Goal: Information Seeking & Learning: Learn about a topic

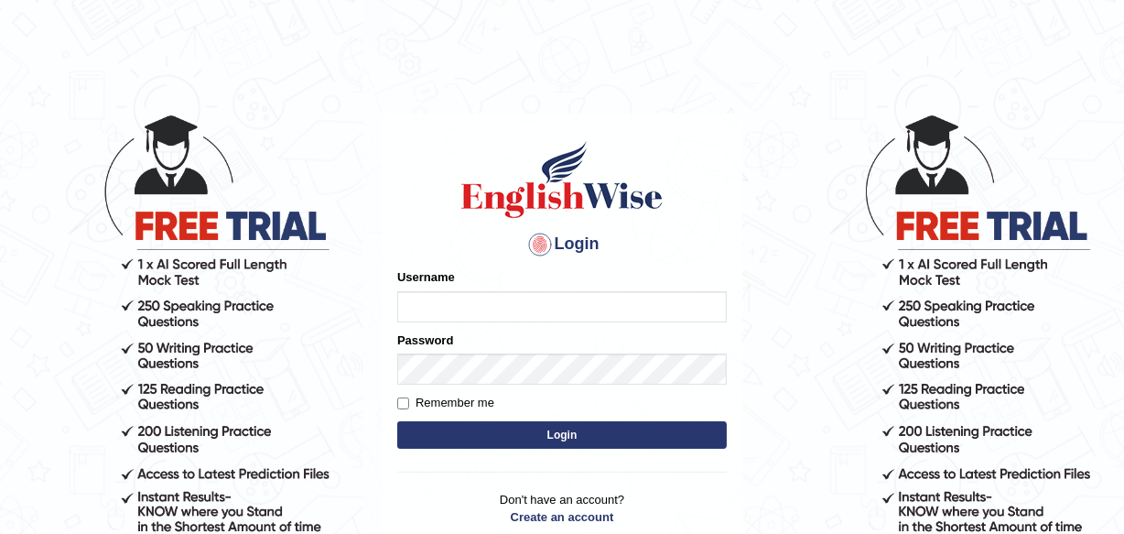
type input "Leena49"
click at [577, 429] on button "Login" at bounding box center [562, 434] width 330 height 27
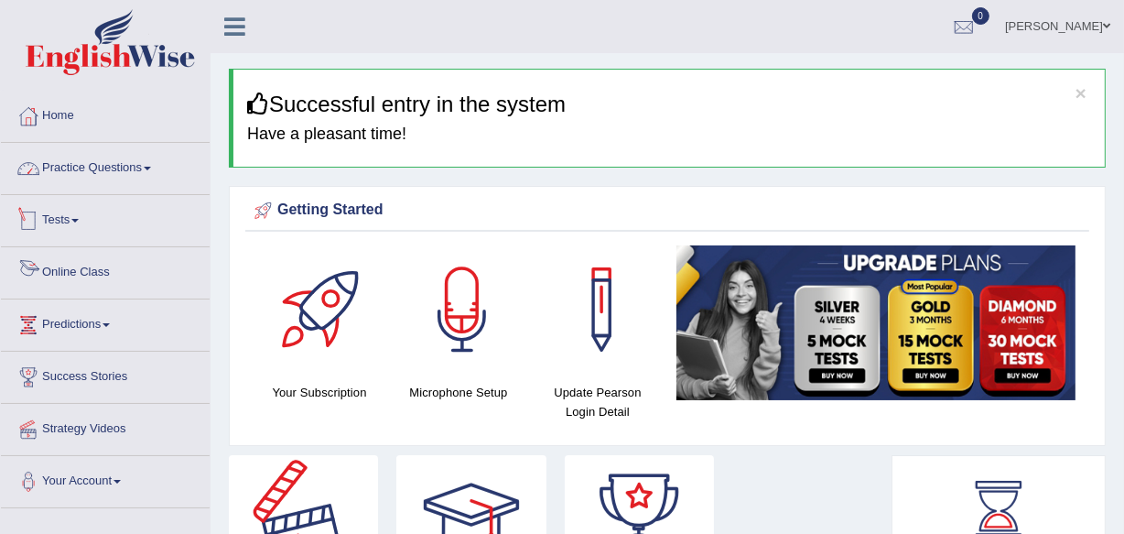
click at [110, 170] on link "Practice Questions" at bounding box center [105, 166] width 209 height 46
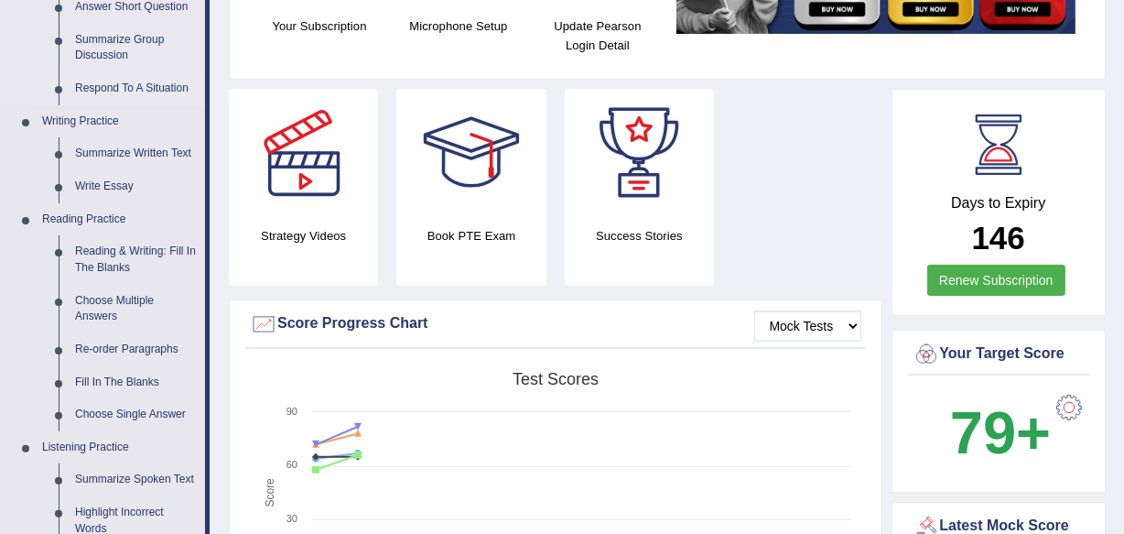
scroll to position [416, 0]
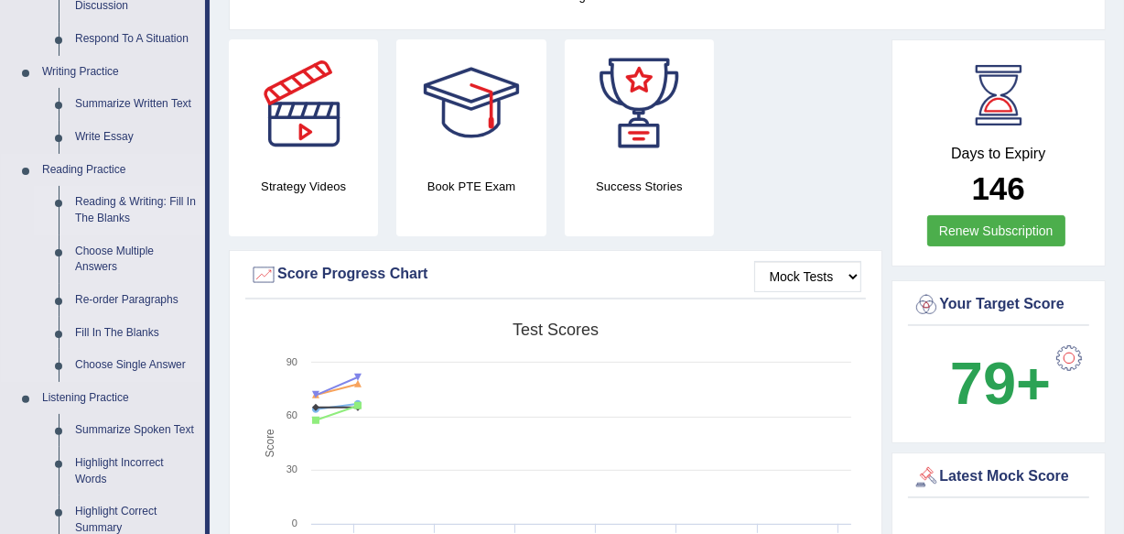
click at [102, 202] on link "Reading & Writing: Fill In The Blanks" at bounding box center [136, 210] width 138 height 49
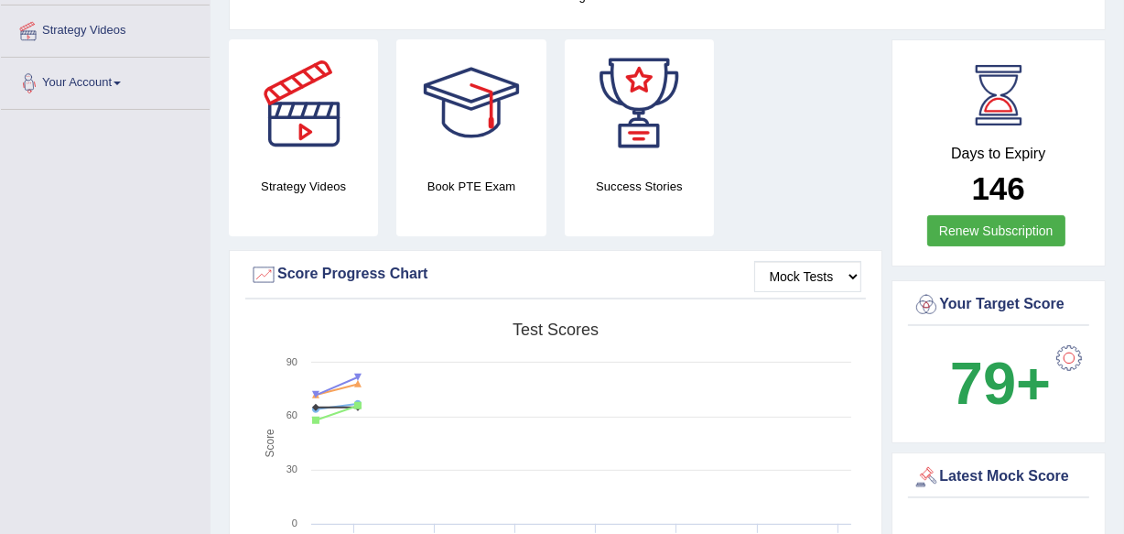
scroll to position [539, 0]
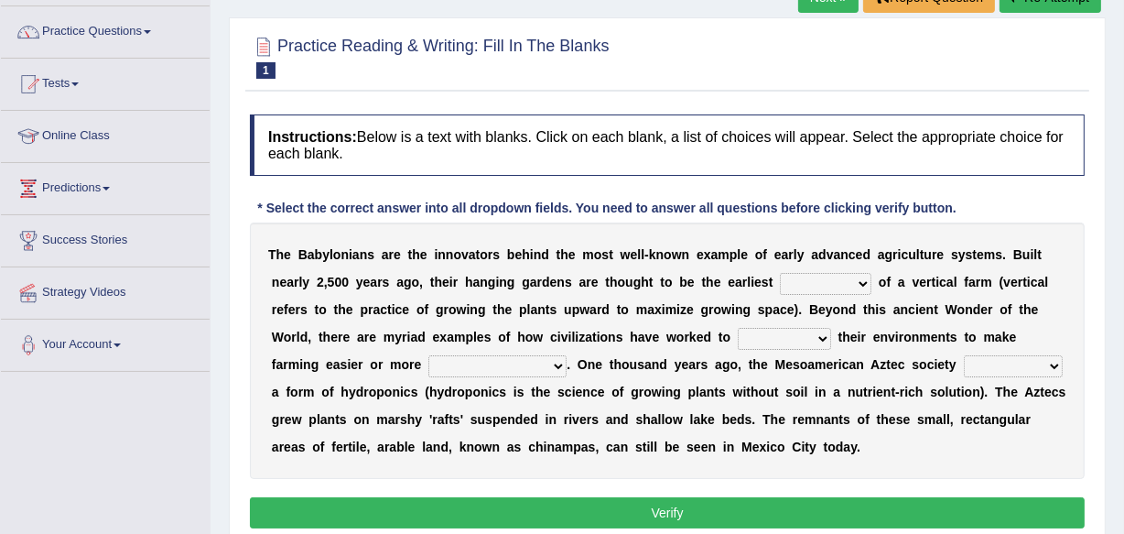
scroll to position [166, 0]
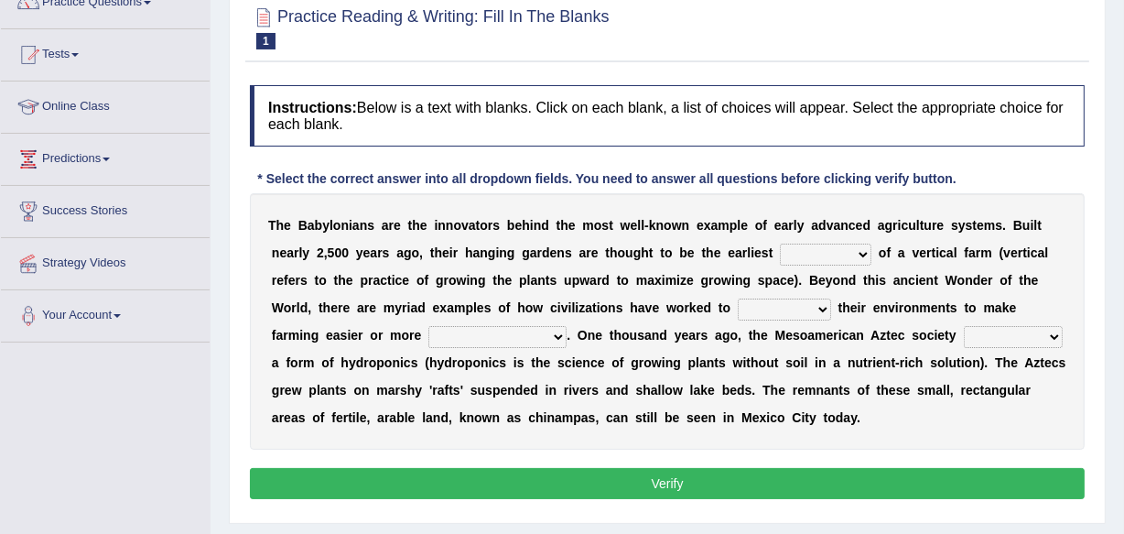
click at [863, 257] on select "prototype failure discredit protocol" at bounding box center [826, 254] width 92 height 22
select select "prototype"
click at [780, 243] on select "prototype failure discredit protocol" at bounding box center [826, 254] width 92 height 22
click at [826, 306] on select "manipulate escape respect disarrange" at bounding box center [784, 309] width 93 height 22
select select "disarrange"
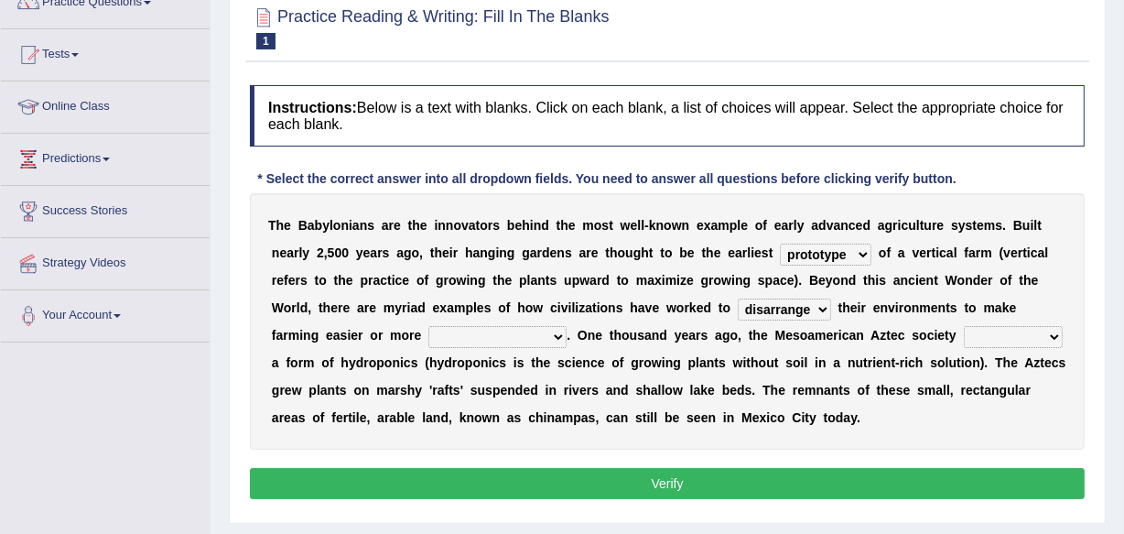
click at [738, 298] on select "manipulate escape respect disarrange" at bounding box center [784, 309] width 93 height 22
click at [820, 303] on select "manipulate escape respect disarrange" at bounding box center [784, 309] width 93 height 22
click at [557, 330] on select "productive constructive connective counterproductive" at bounding box center [497, 337] width 138 height 22
select select "counterproductive"
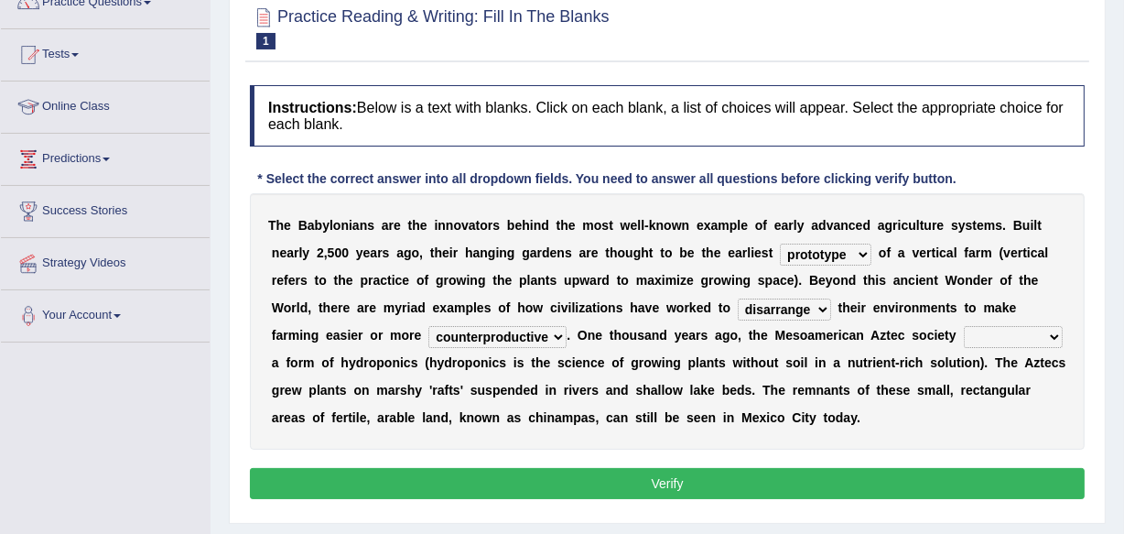
click at [428, 326] on select "productive constructive connective counterproductive" at bounding box center [497, 337] width 138 height 22
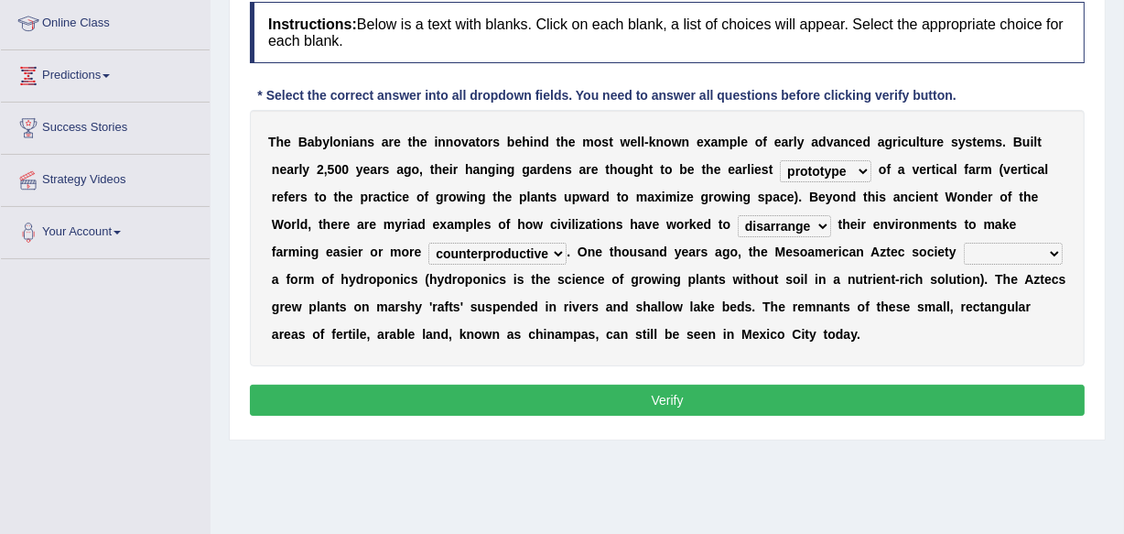
click at [1054, 249] on select "domineered volunteered pioneered engineered" at bounding box center [1013, 254] width 99 height 22
select select "pioneered"
click at [964, 243] on select "domineered volunteered pioneered engineered" at bounding box center [1013, 254] width 99 height 22
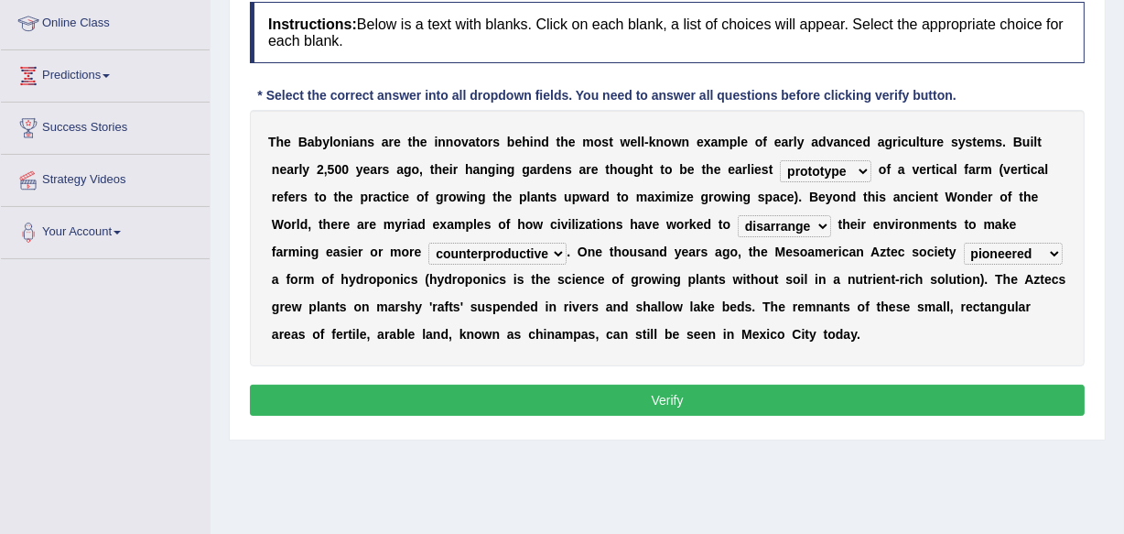
click at [862, 382] on div "Instructions: Below is a text with blanks. Click on each blank, a list of choic…" at bounding box center [667, 212] width 844 height 438
click at [854, 386] on button "Verify" at bounding box center [667, 399] width 835 height 31
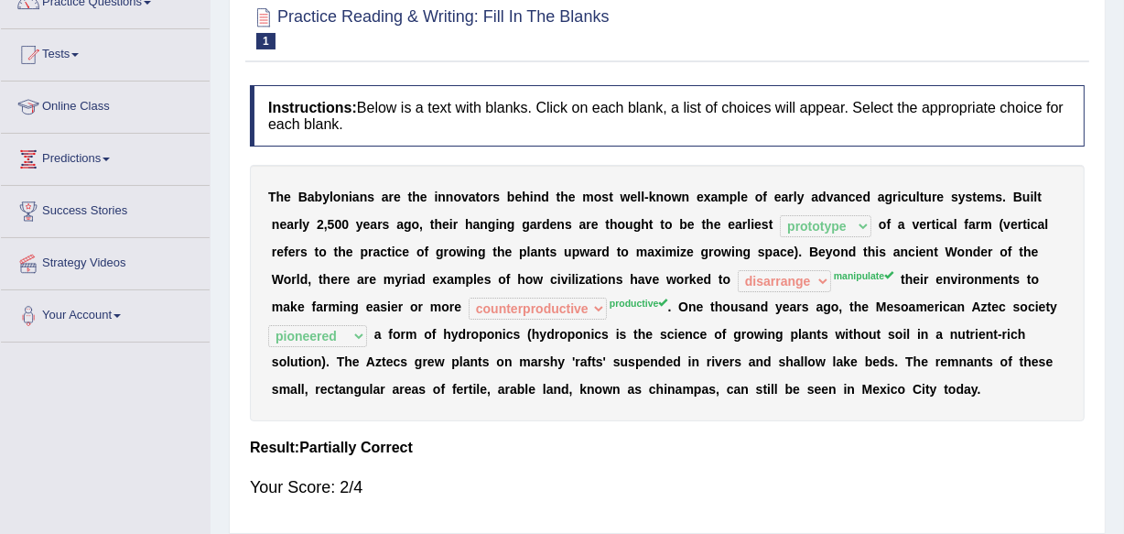
scroll to position [0, 0]
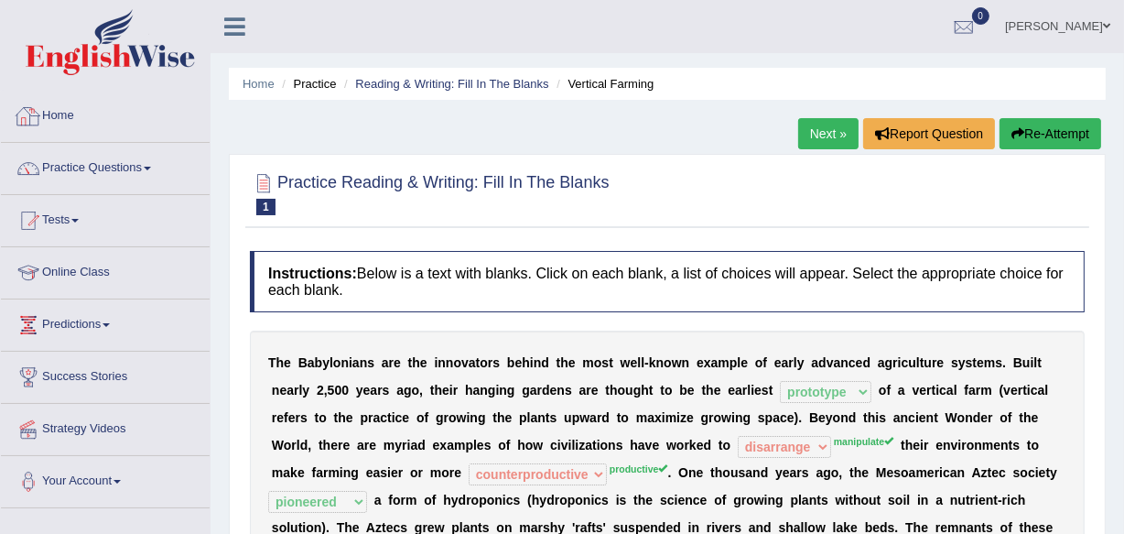
click at [65, 109] on link "Home" at bounding box center [105, 114] width 209 height 46
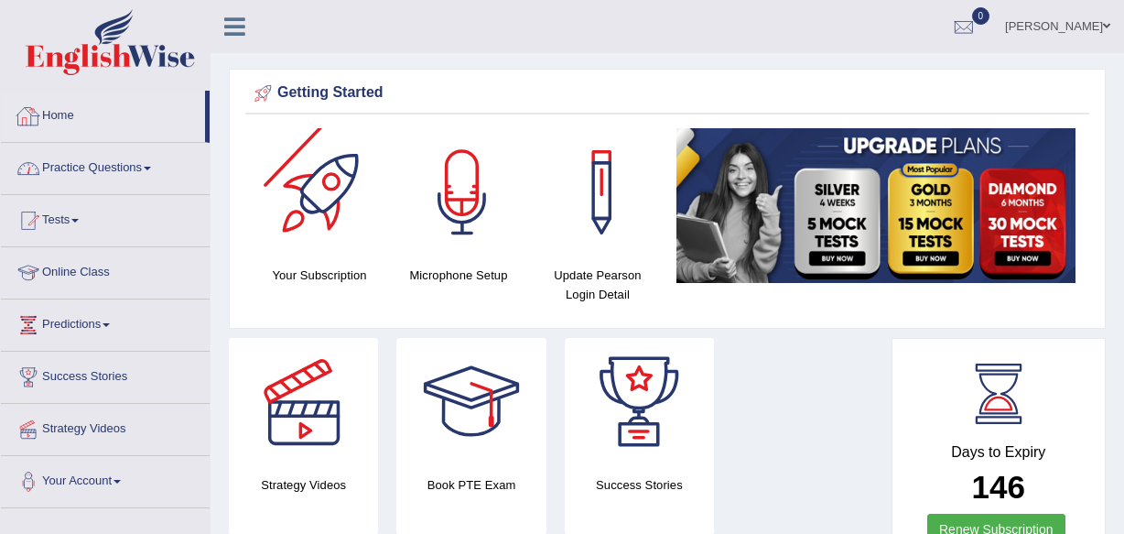
click at [93, 143] on link "Practice Questions" at bounding box center [105, 166] width 209 height 46
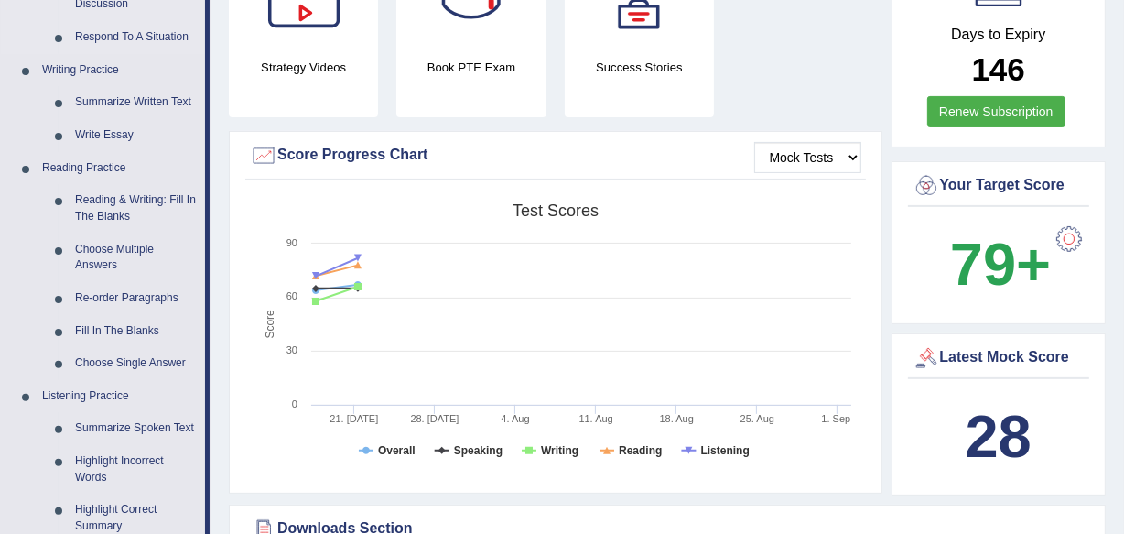
scroll to position [416, 0]
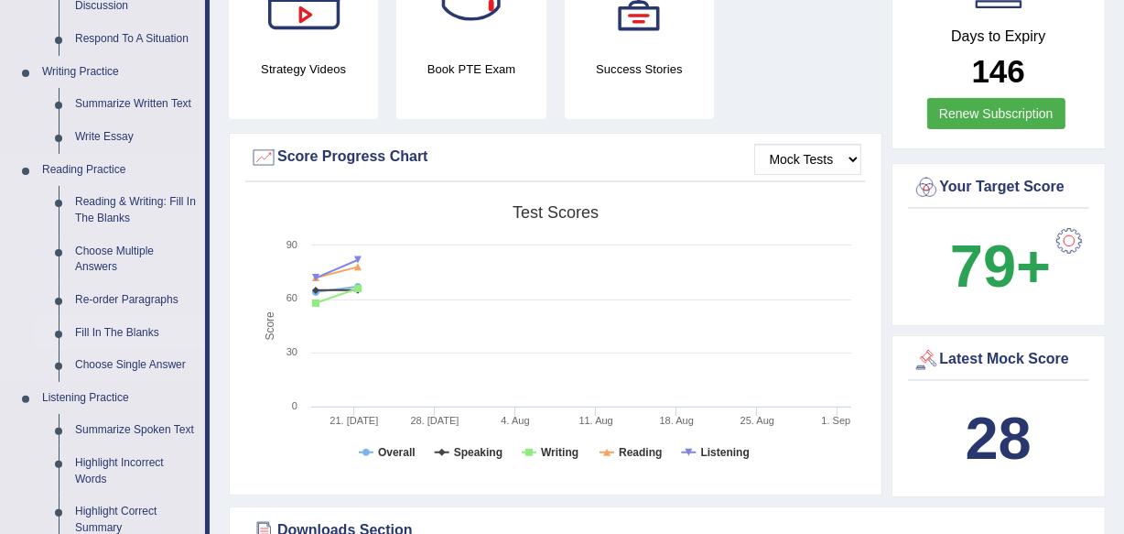
click at [113, 324] on link "Fill In The Blanks" at bounding box center [136, 333] width 138 height 33
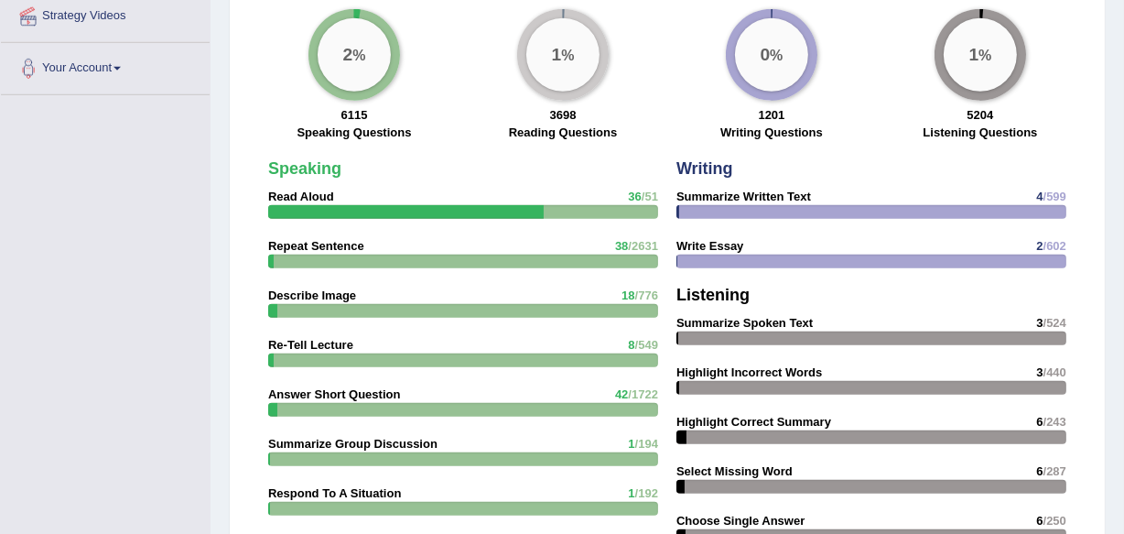
scroll to position [1342, 0]
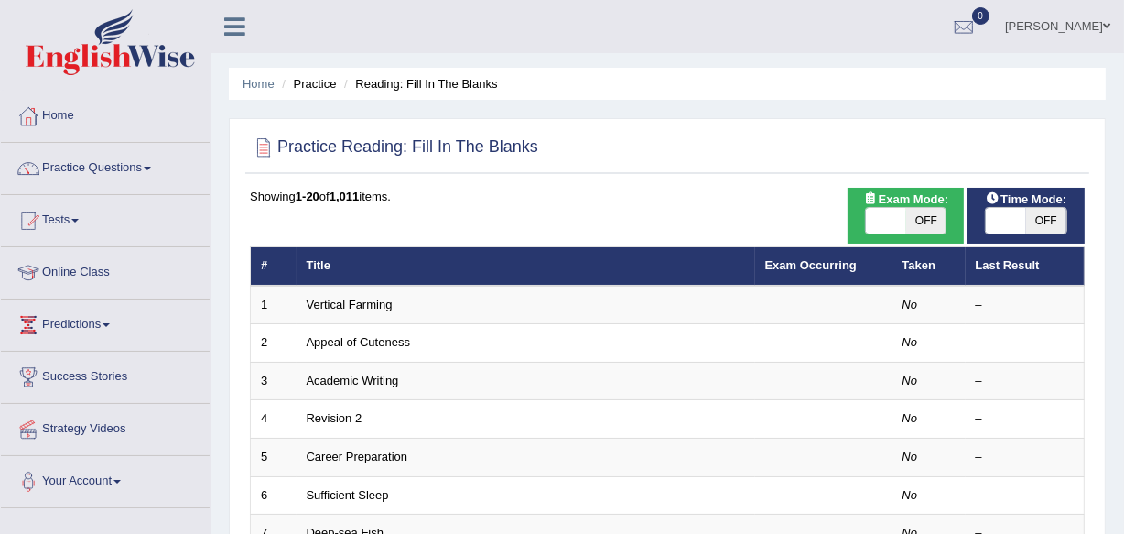
click at [362, 305] on link "Vertical Farming" at bounding box center [350, 304] width 86 height 14
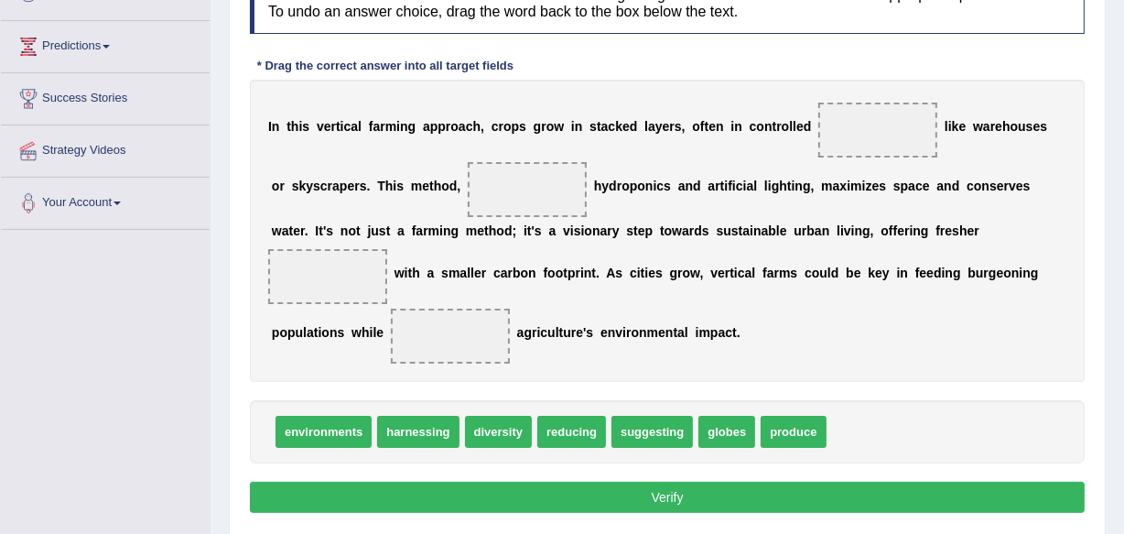
scroll to position [249, 0]
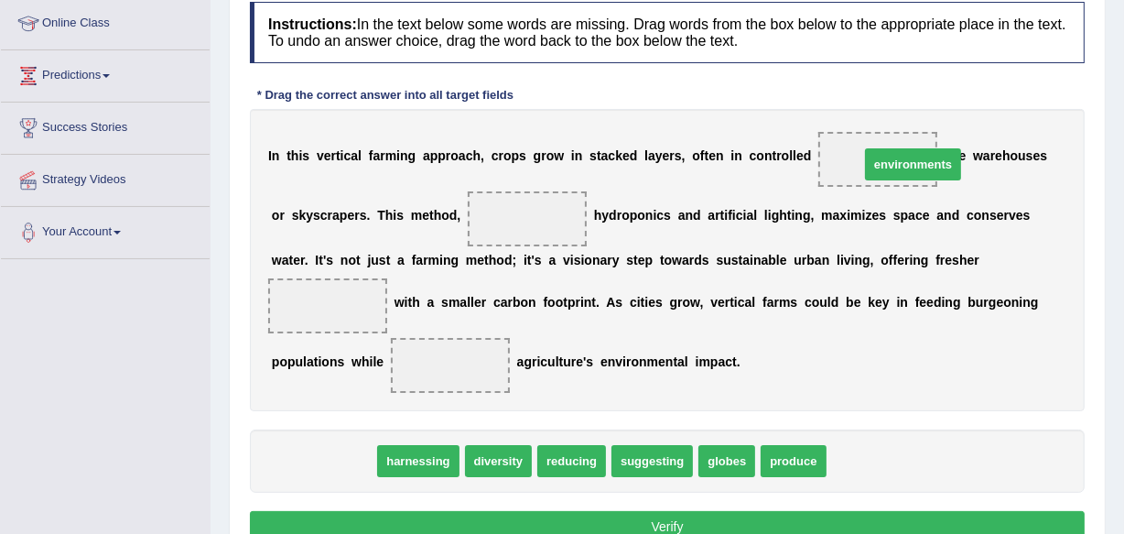
drag, startPoint x: 344, startPoint y: 466, endPoint x: 934, endPoint y: 168, distance: 660.2
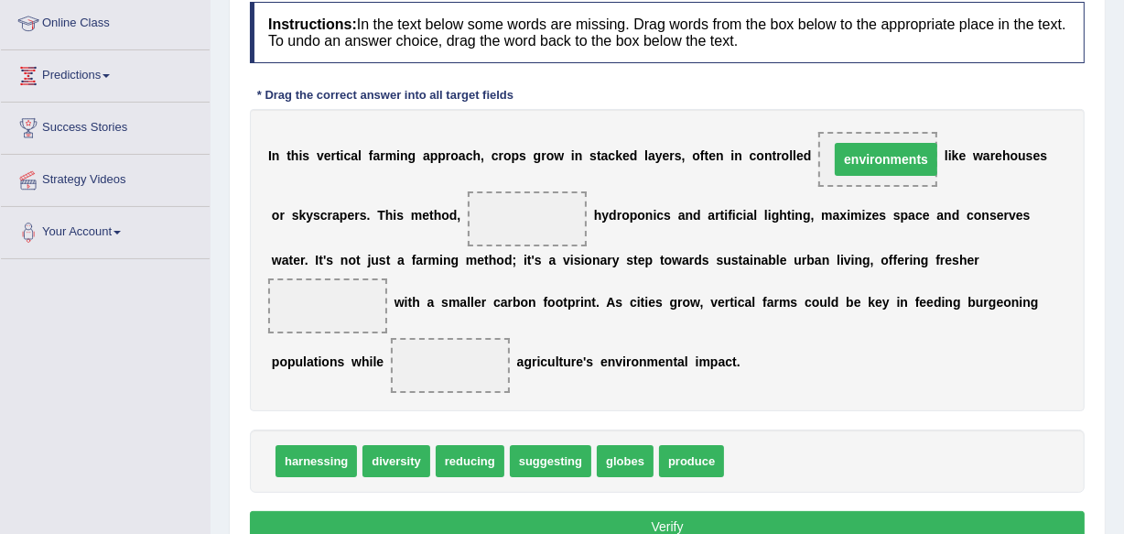
click at [934, 168] on span "environments" at bounding box center [886, 159] width 103 height 33
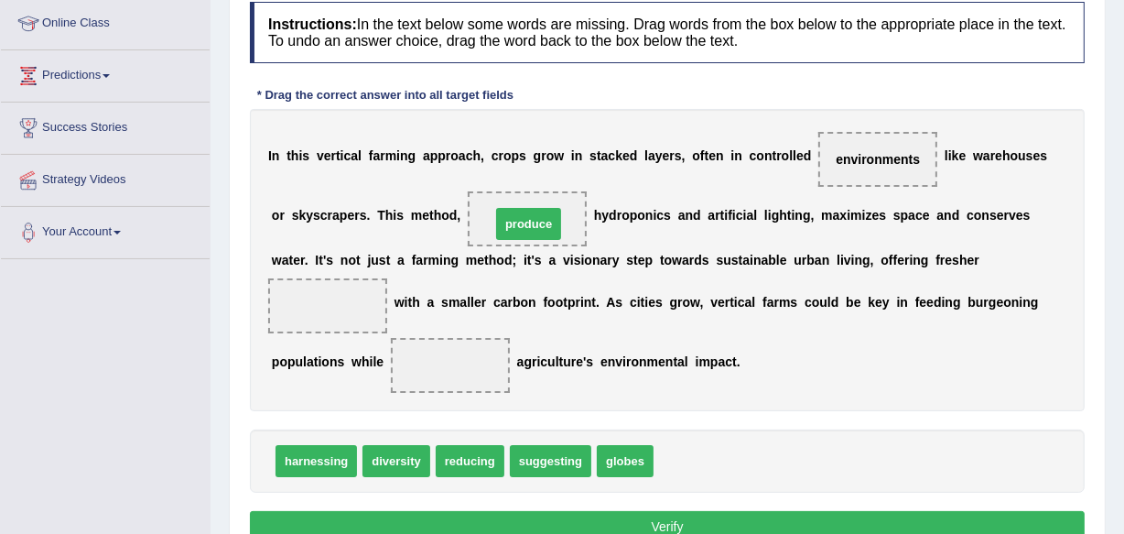
drag, startPoint x: 718, startPoint y: 461, endPoint x: 555, endPoint y: 224, distance: 287.6
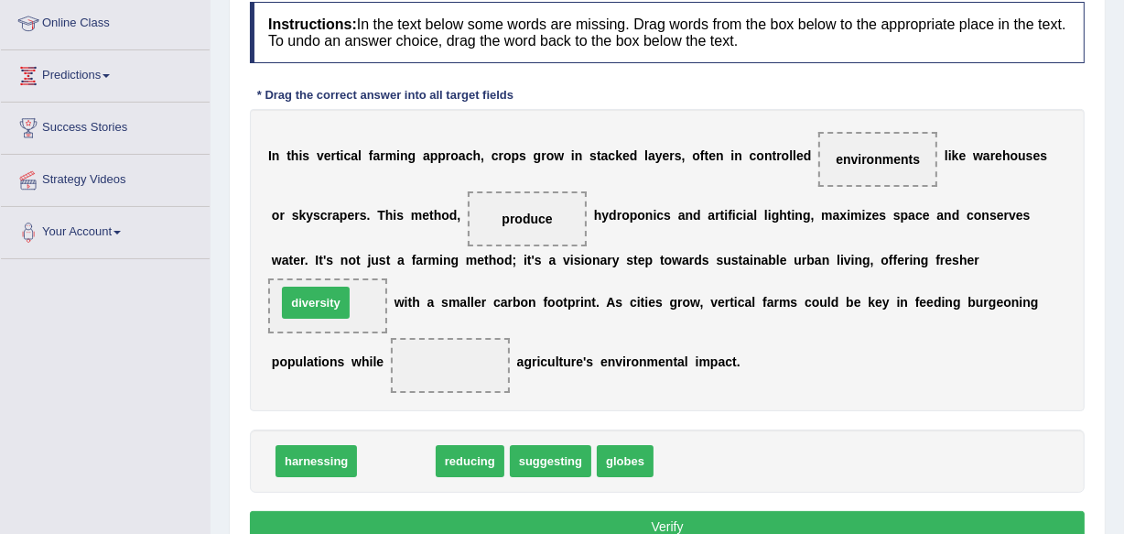
drag, startPoint x: 411, startPoint y: 458, endPoint x: 330, endPoint y: 300, distance: 176.8
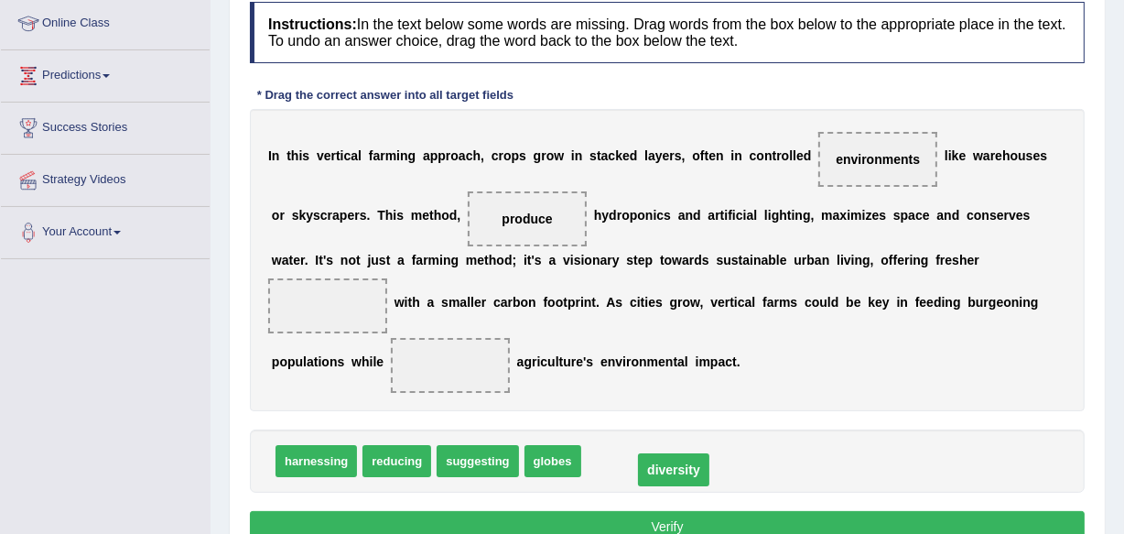
drag, startPoint x: 330, startPoint y: 300, endPoint x: 676, endPoint y: 463, distance: 382.4
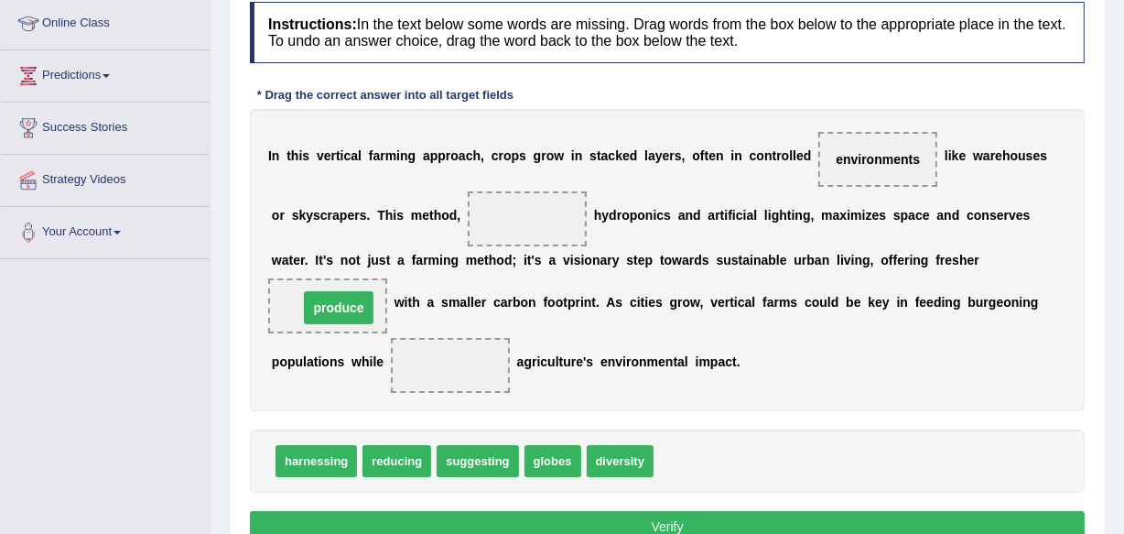
drag, startPoint x: 546, startPoint y: 222, endPoint x: 346, endPoint y: 315, distance: 219.9
drag, startPoint x: 414, startPoint y: 453, endPoint x: 495, endPoint y: 377, distance: 111.4
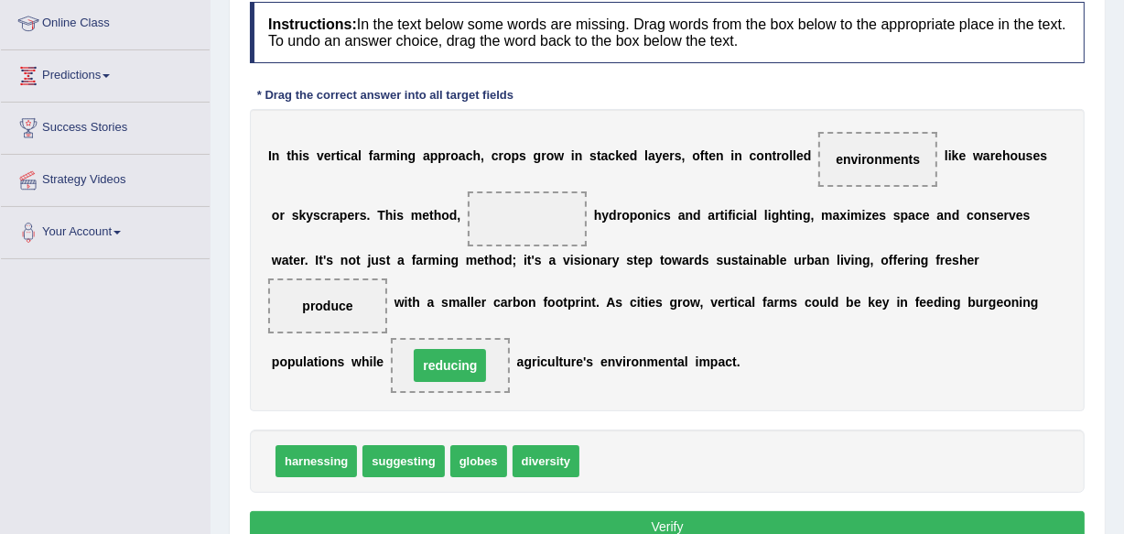
click at [501, 373] on span "reducing" at bounding box center [450, 365] width 119 height 55
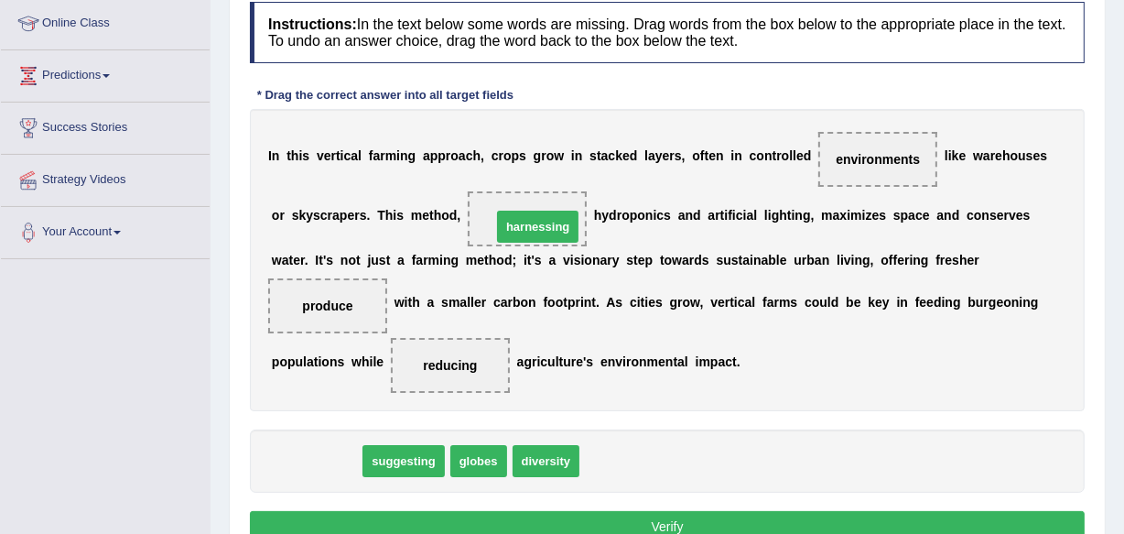
drag, startPoint x: 324, startPoint y: 449, endPoint x: 546, endPoint y: 215, distance: 322.4
click at [545, 211] on span "harnessing" at bounding box center [537, 227] width 81 height 32
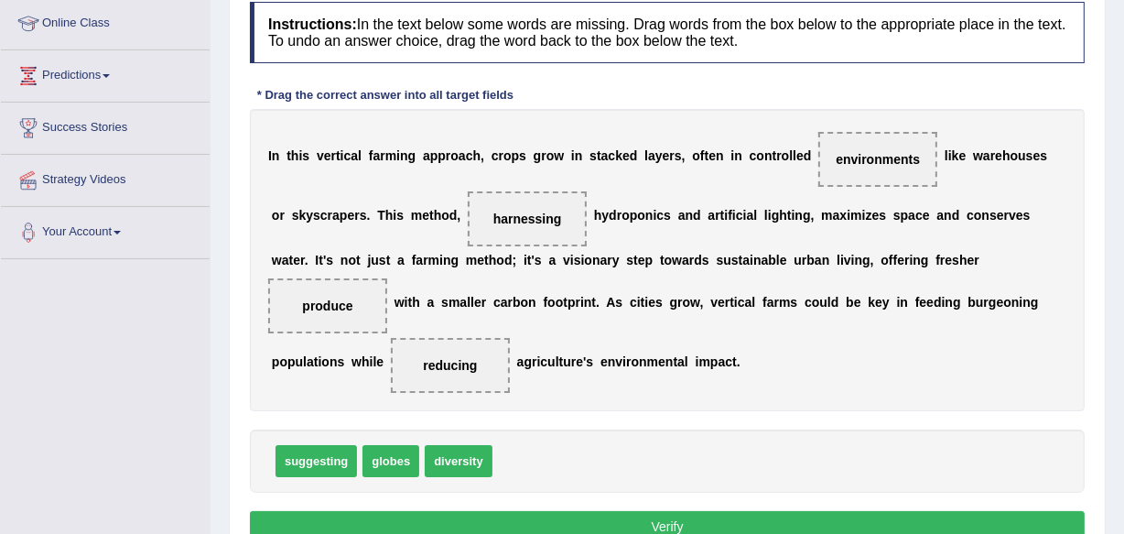
click at [637, 521] on button "Verify" at bounding box center [667, 526] width 835 height 31
